Goal: Task Accomplishment & Management: Use online tool/utility

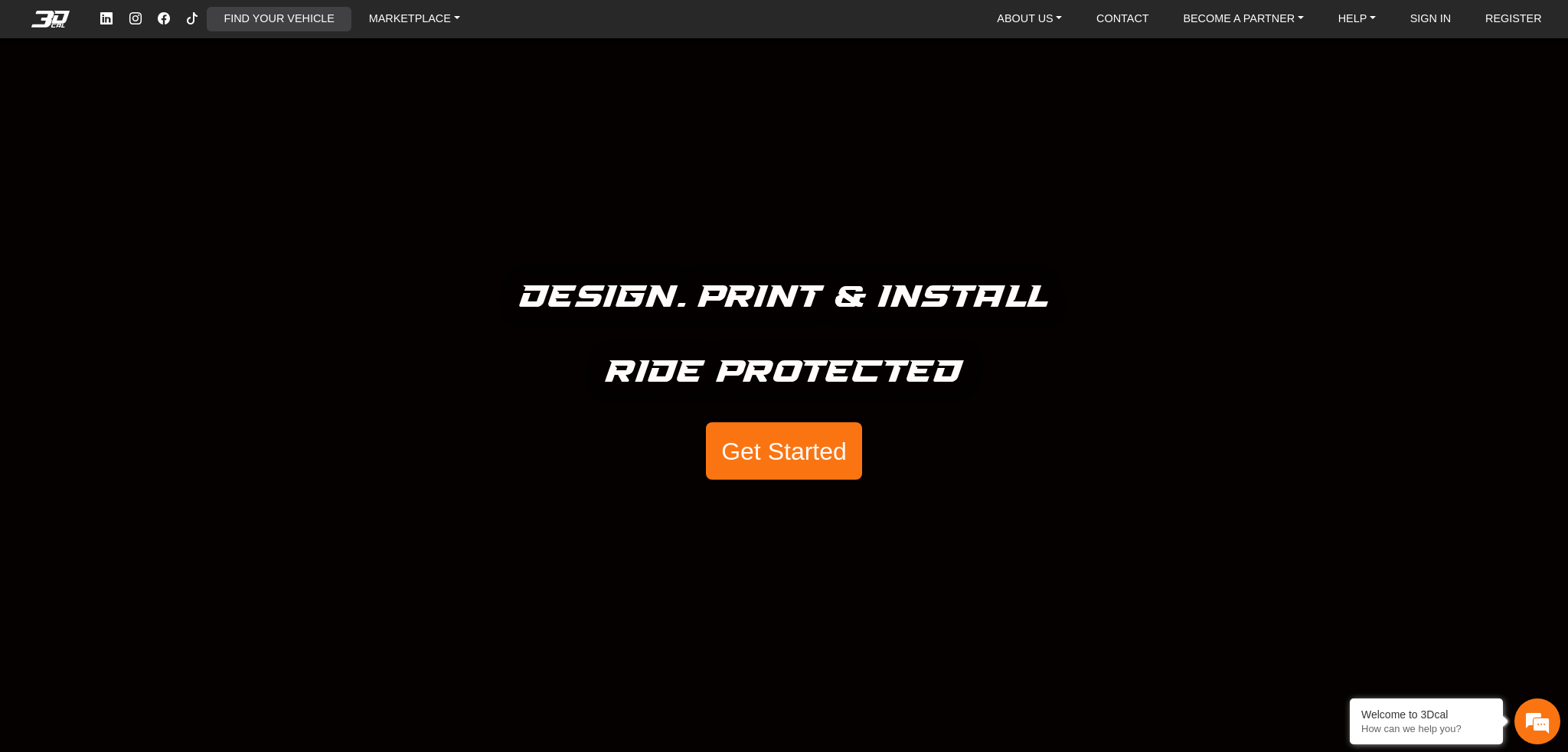
click at [276, 24] on link "FIND YOUR VEHICLE" at bounding box center [278, 19] width 122 height 24
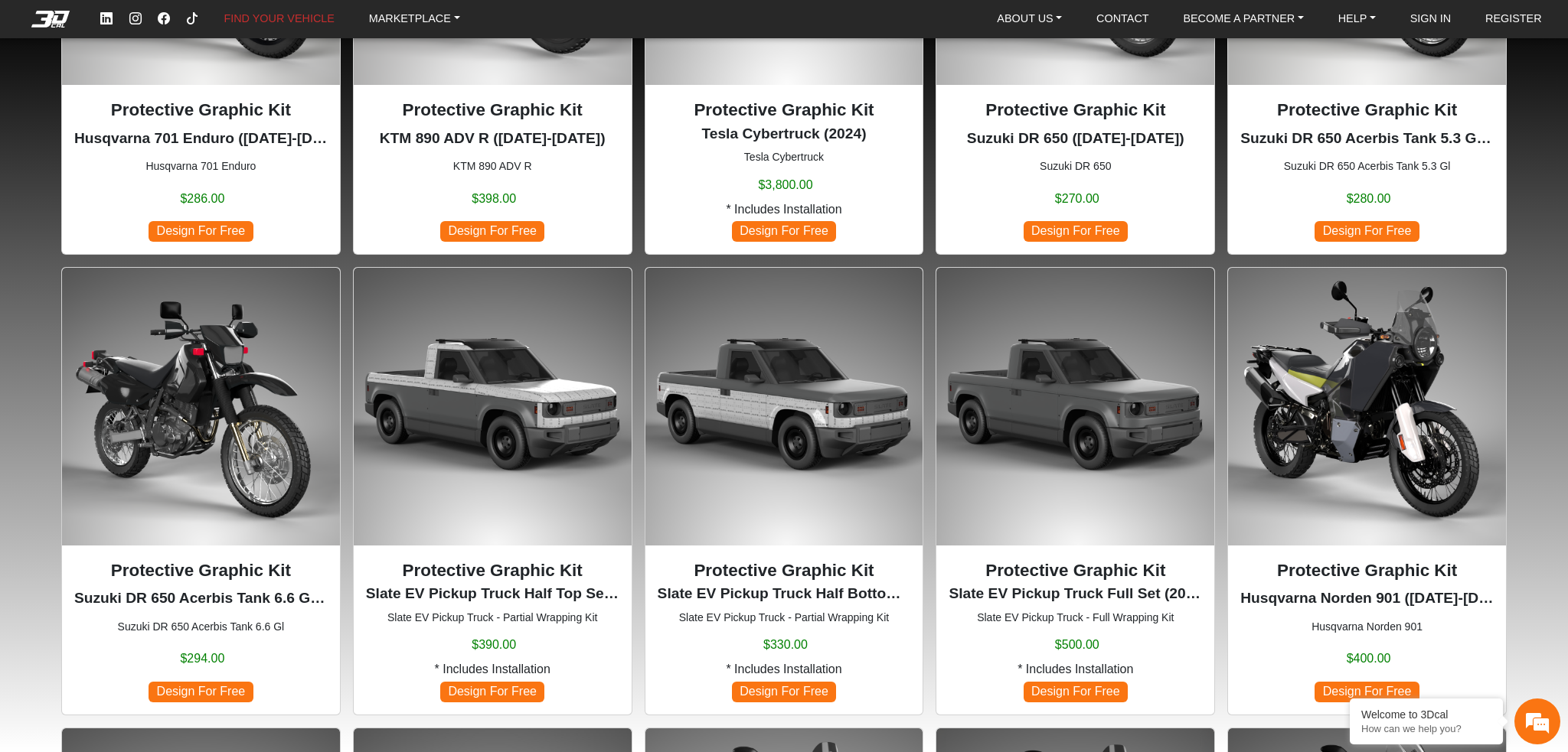
scroll to position [382, 0]
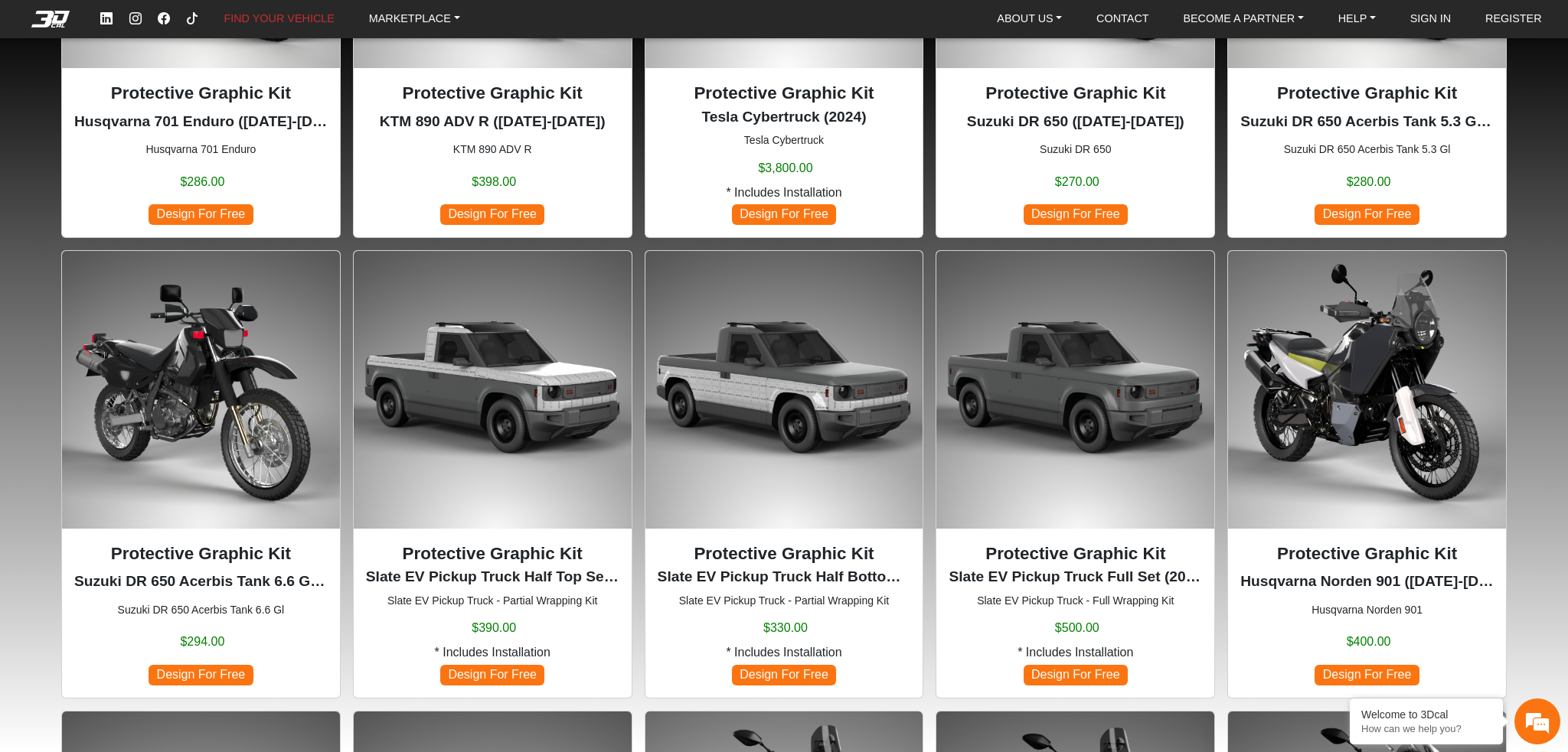
drag, startPoint x: 181, startPoint y: 584, endPoint x: 302, endPoint y: 574, distance: 121.4
click at [276, 574] on p "Suzuki DR 650 Acerbis Tank 6.6 Gl ([DATE]-[DATE])" at bounding box center [201, 582] width 254 height 22
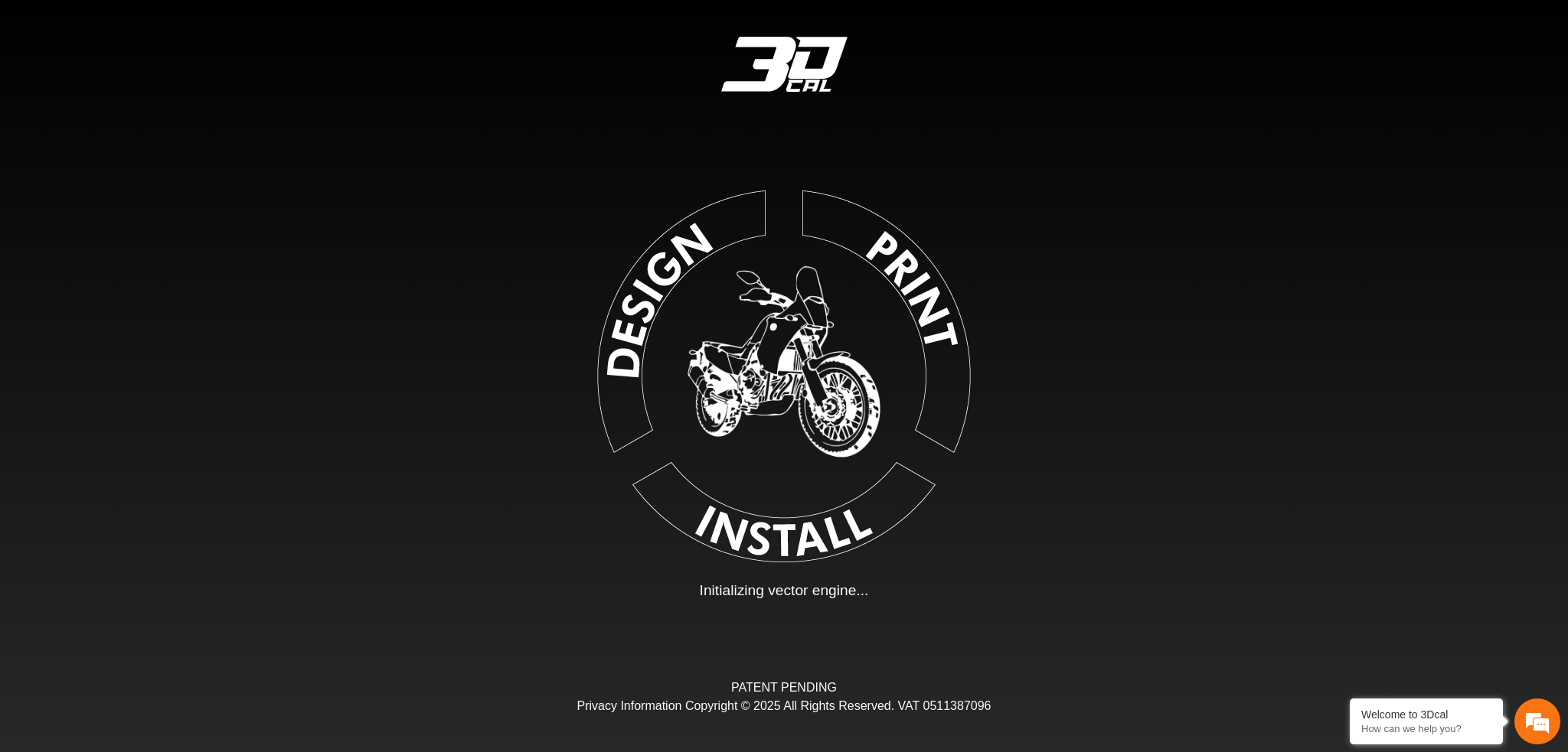
click at [224, 578] on div "Loading... Initializing vector engine... PATENT PENDING Privacy Information Cop…" at bounding box center [784, 376] width 1568 height 752
type input "*"
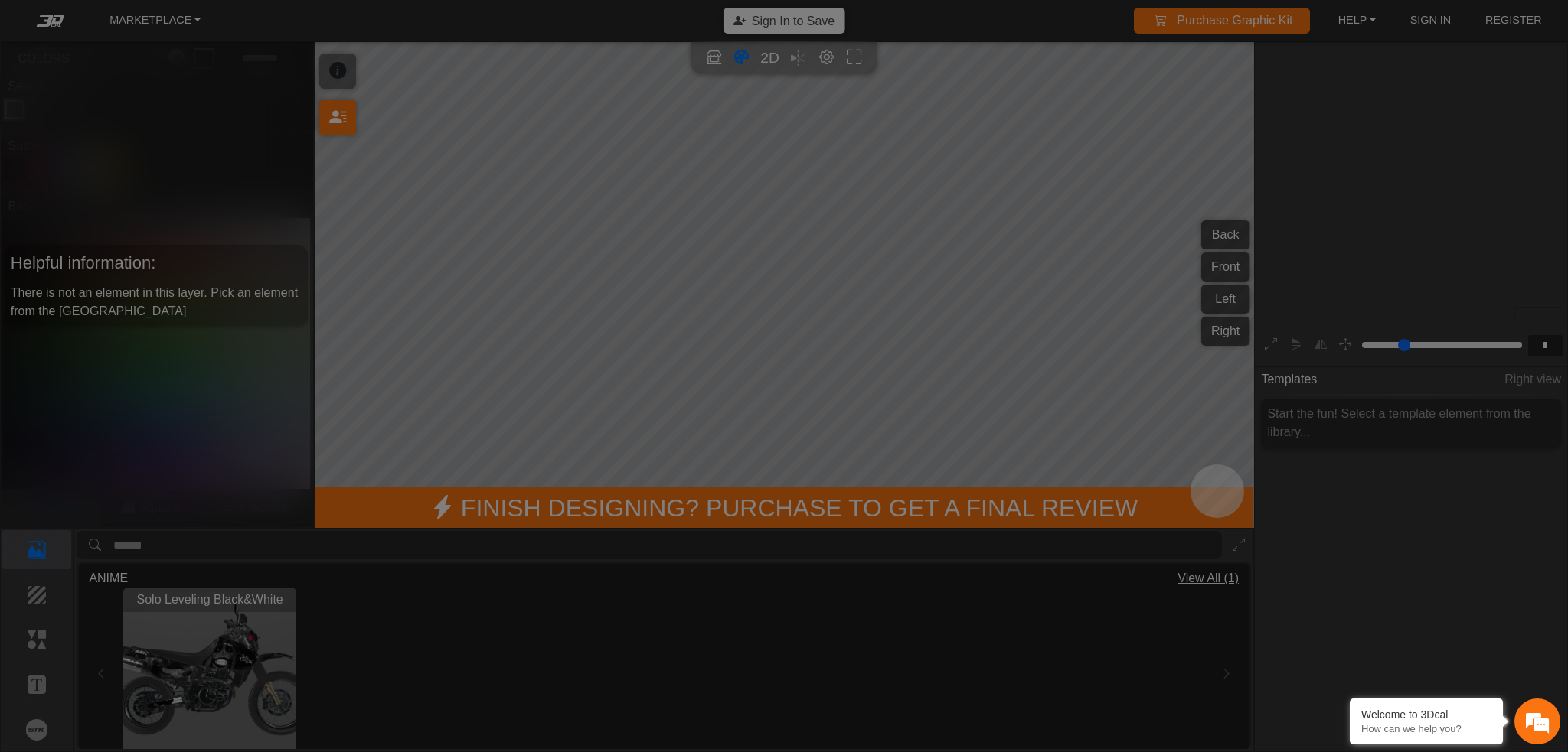
scroll to position [241, 226]
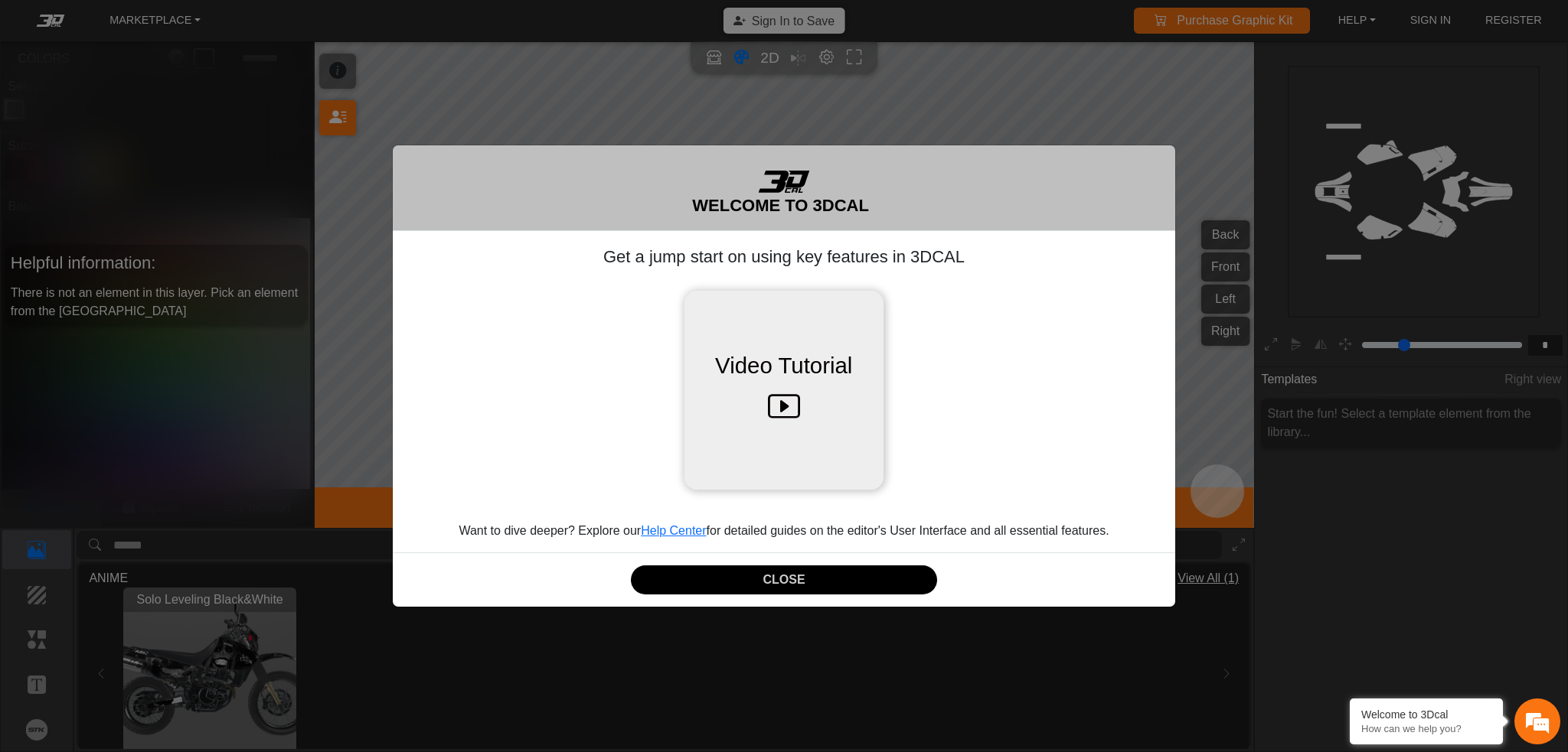
click at [787, 410] on icon at bounding box center [783, 407] width 32 height 48
